Goal: Transaction & Acquisition: Purchase product/service

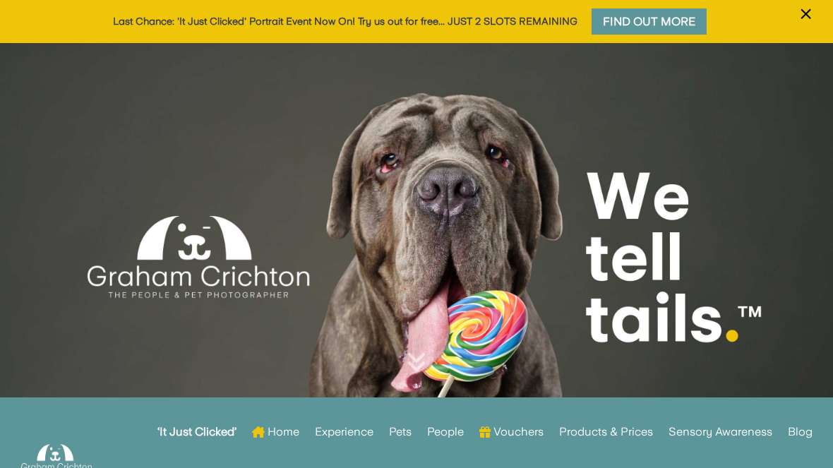
click at [799, 9] on span "×" at bounding box center [805, 14] width 13 height 27
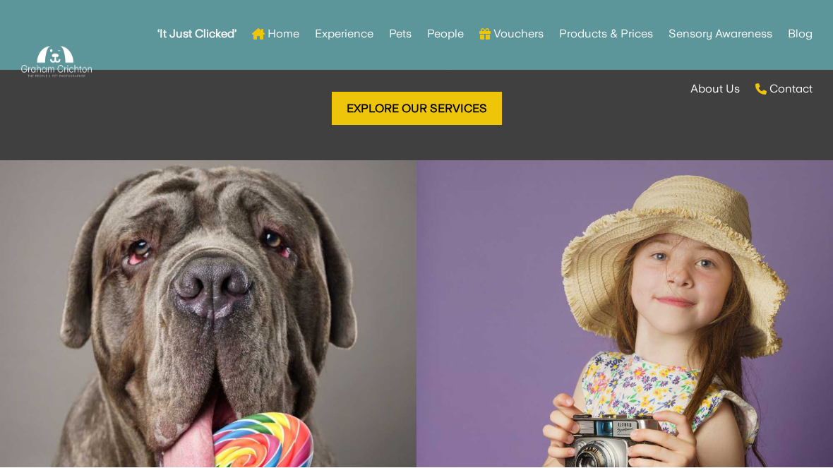
scroll to position [1855, 0]
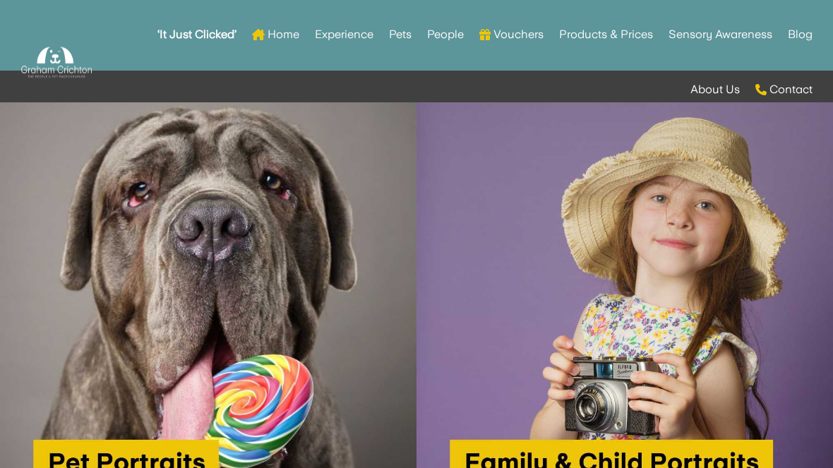
click at [167, 321] on img at bounding box center [208, 310] width 417 height 417
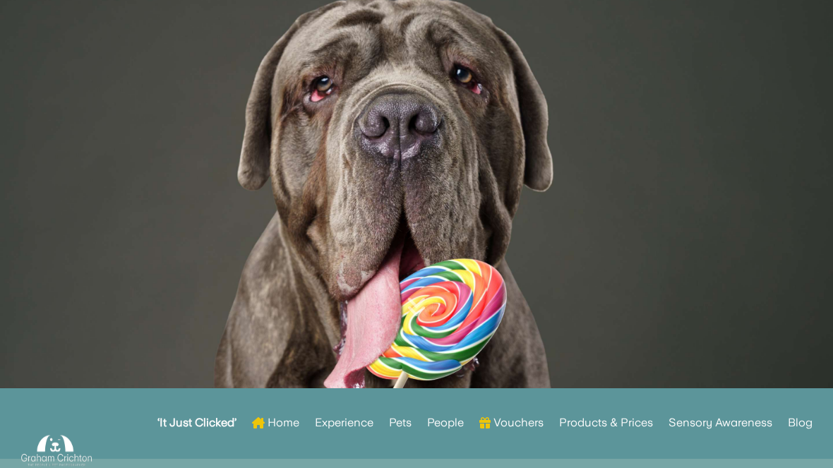
scroll to position [12, 0]
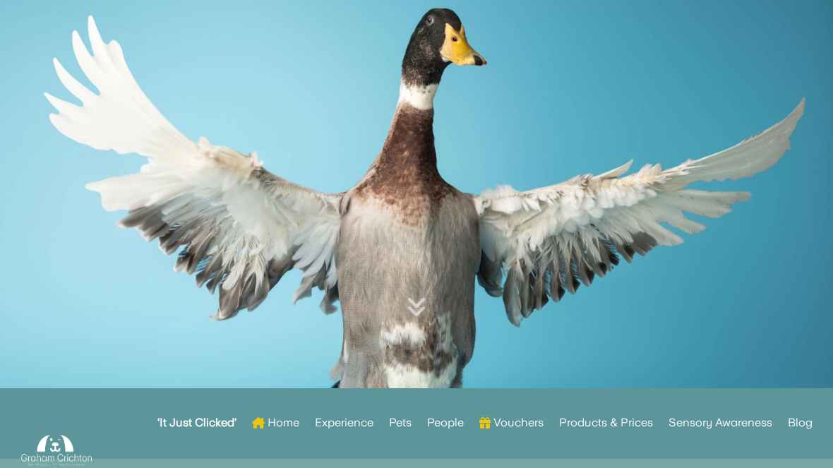
click at [421, 305] on icon at bounding box center [417, 306] width 20 height 23
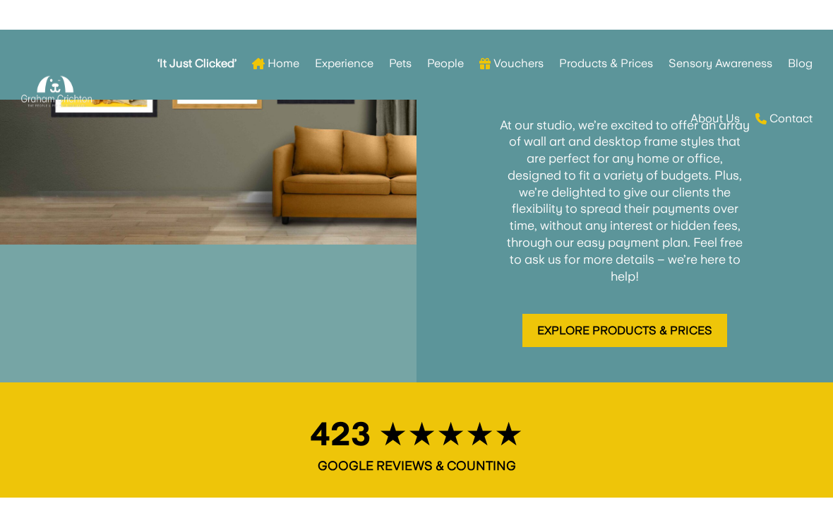
scroll to position [2133, 0]
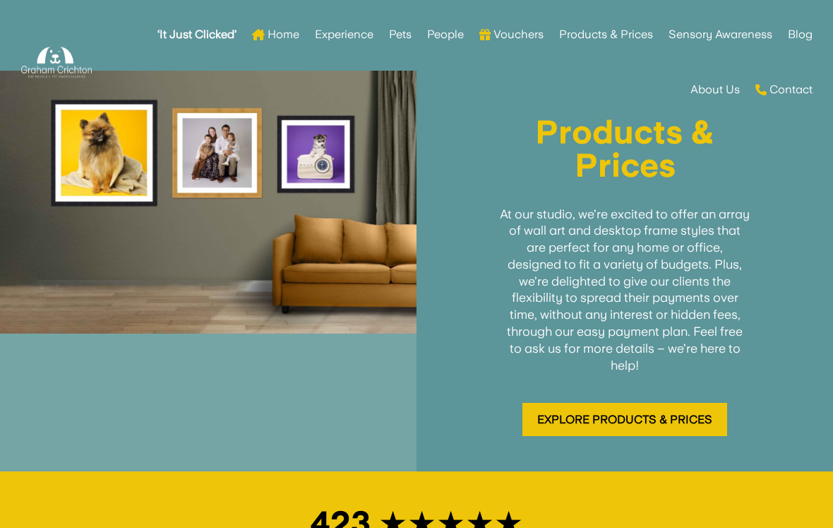
click at [705, 403] on link "Explore Products & Prices" at bounding box center [625, 419] width 205 height 33
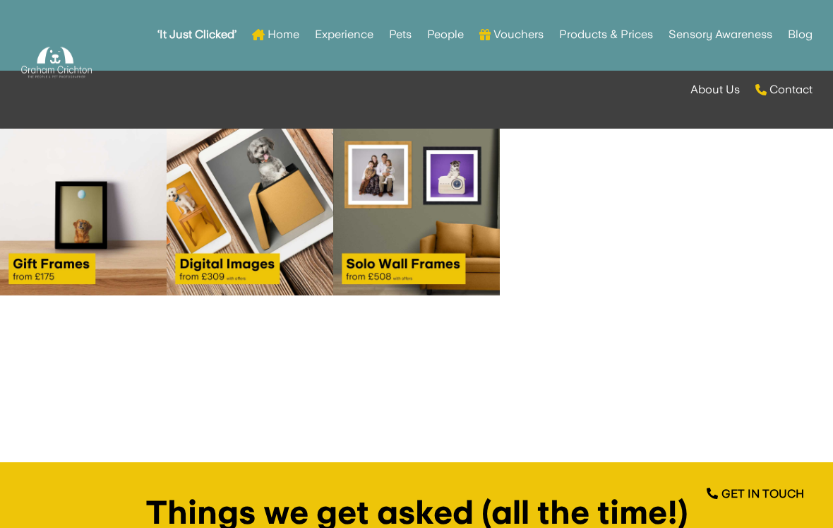
scroll to position [1873, 0]
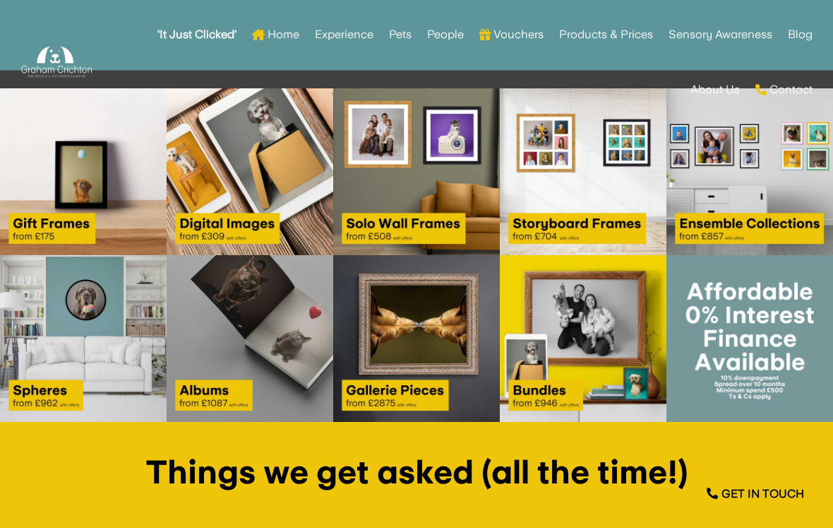
click at [97, 300] on img at bounding box center [83, 339] width 167 height 167
click at [64, 357] on img at bounding box center [83, 338] width 167 height 167
click at [71, 352] on img at bounding box center [83, 338] width 167 height 167
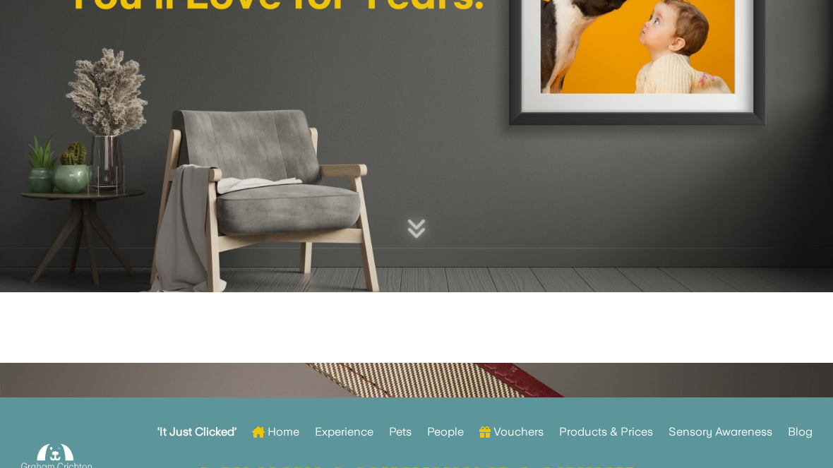
scroll to position [0, 0]
